Goal: Find contact information: Find contact information

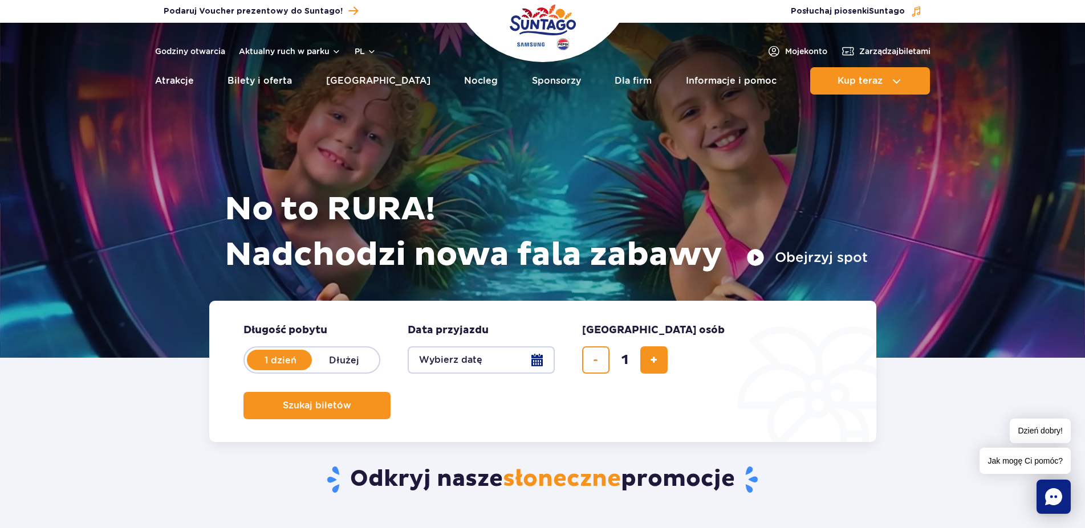
click at [1055, 497] on rect "Chat" at bounding box center [1053, 497] width 34 height 34
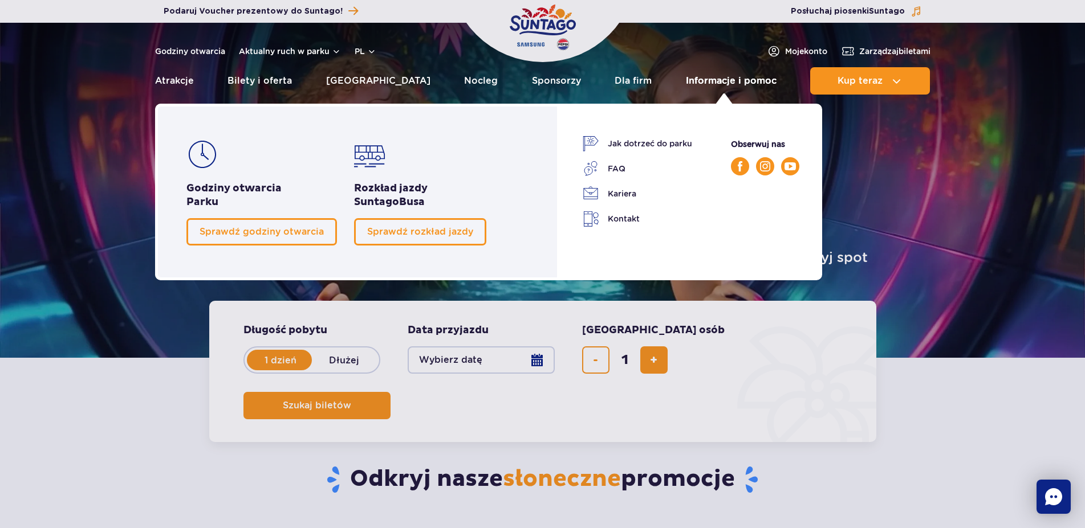
click at [709, 83] on link "Informacje i pomoc" at bounding box center [731, 80] width 91 height 27
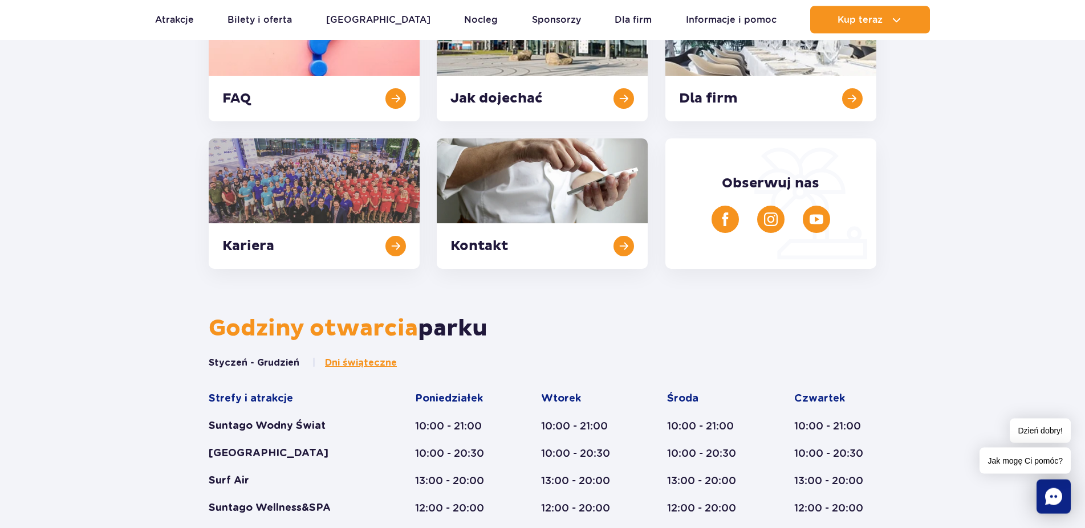
scroll to position [233, 0]
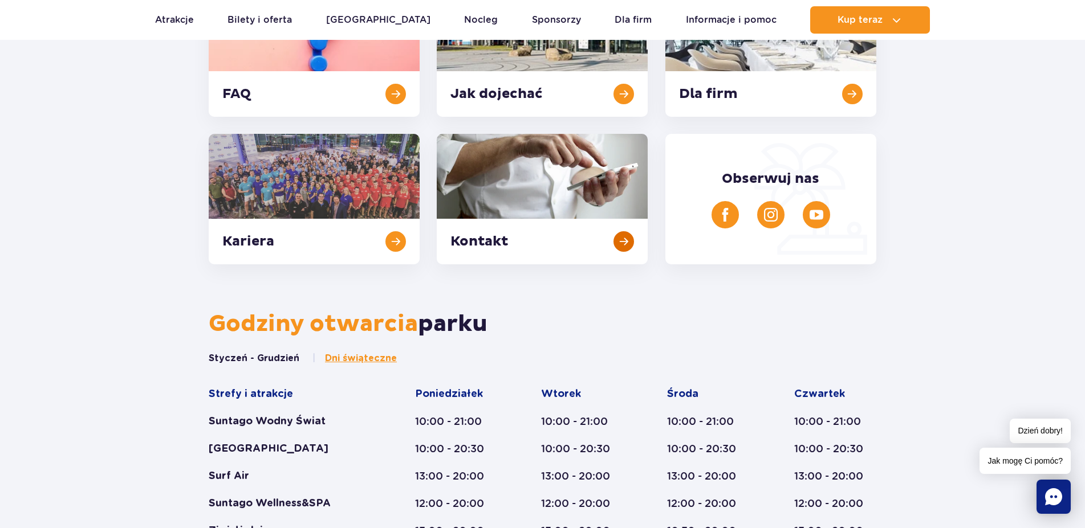
click at [615, 240] on link at bounding box center [542, 199] width 211 height 131
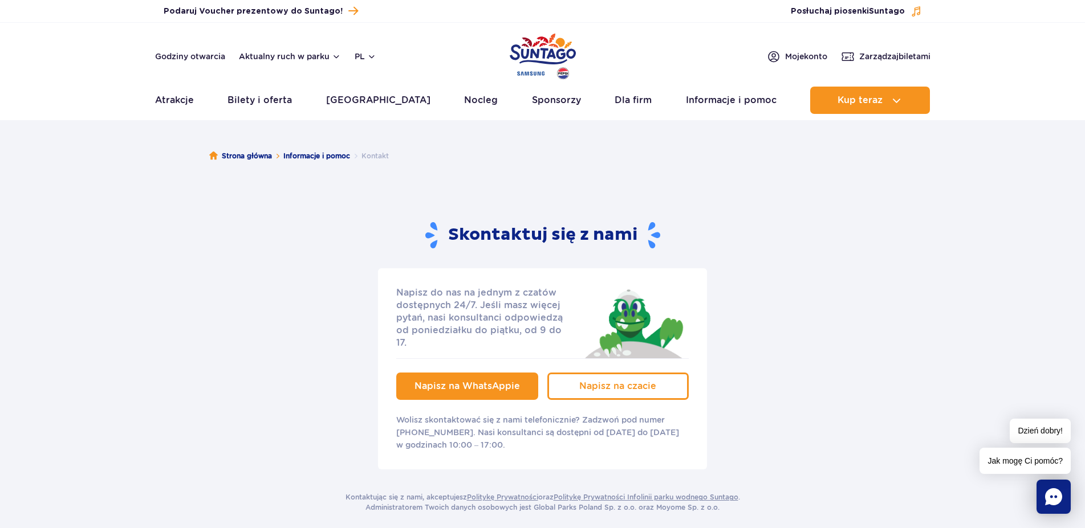
click at [448, 381] on span "Napisz na WhatsAppie" at bounding box center [466, 386] width 105 height 11
